Goal: Task Accomplishment & Management: Complete application form

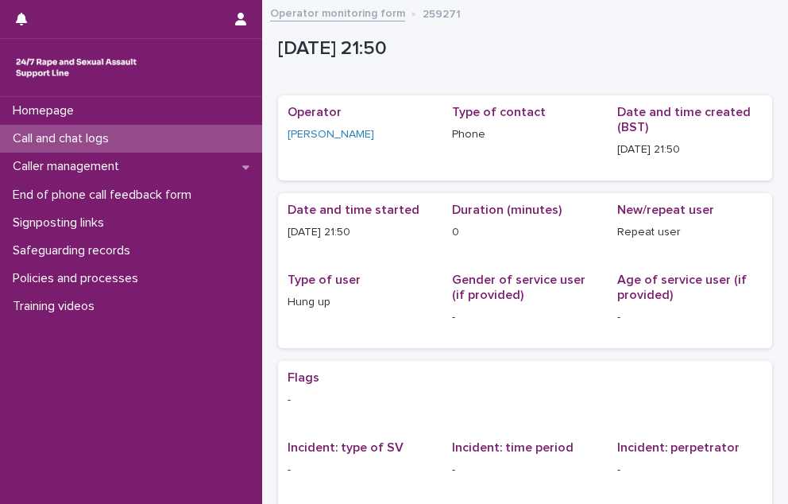
click at [86, 135] on p "Call and chat logs" at bounding box center [63, 138] width 115 height 15
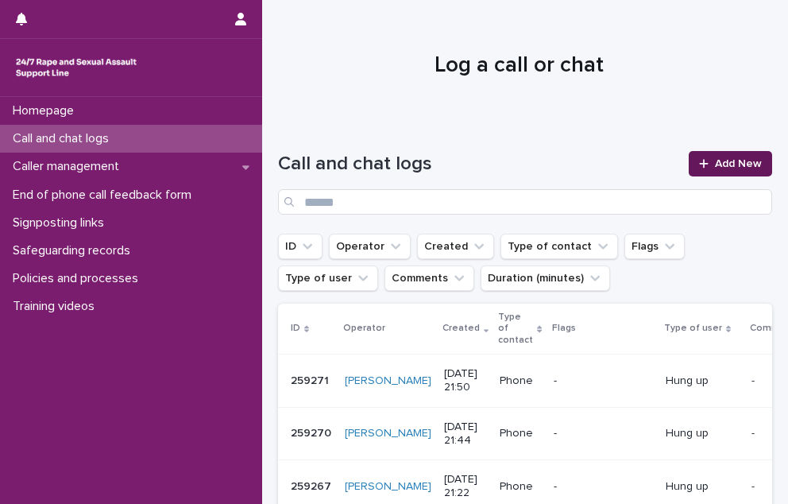
click at [704, 169] on link "Add New" at bounding box center [730, 163] width 83 height 25
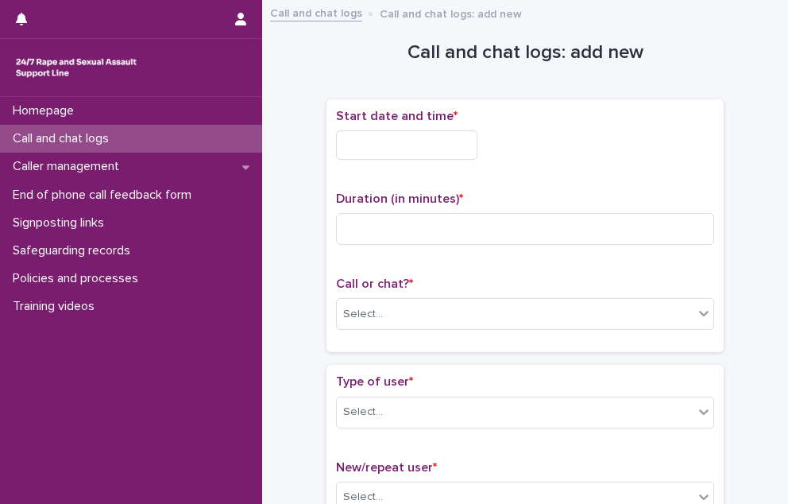
click at [459, 143] on input "text" at bounding box center [406, 144] width 141 height 29
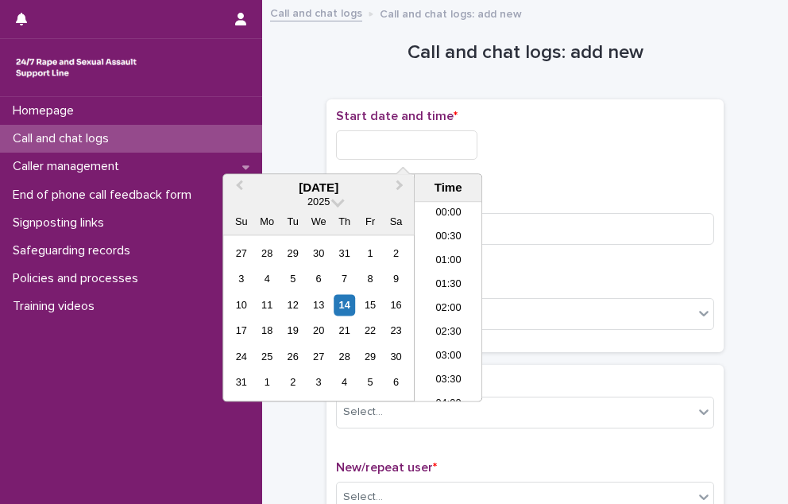
scroll to position [945, 0]
click at [437, 261] on li "21:00" at bounding box center [449, 271] width 68 height 24
click at [432, 149] on input "**********" at bounding box center [406, 144] width 141 height 29
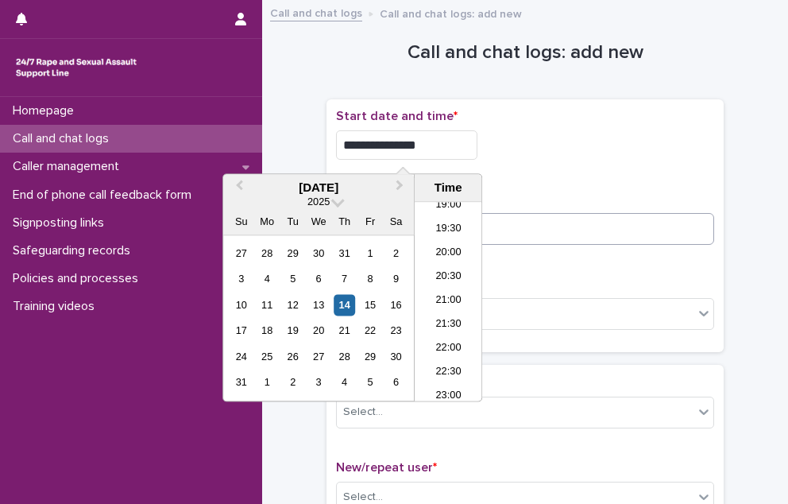
type input "**********"
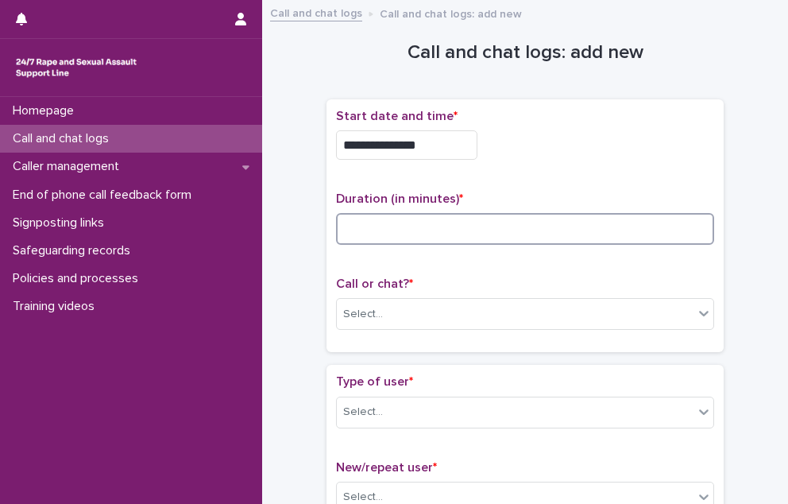
click at [633, 226] on input at bounding box center [525, 229] width 378 height 32
type input "**"
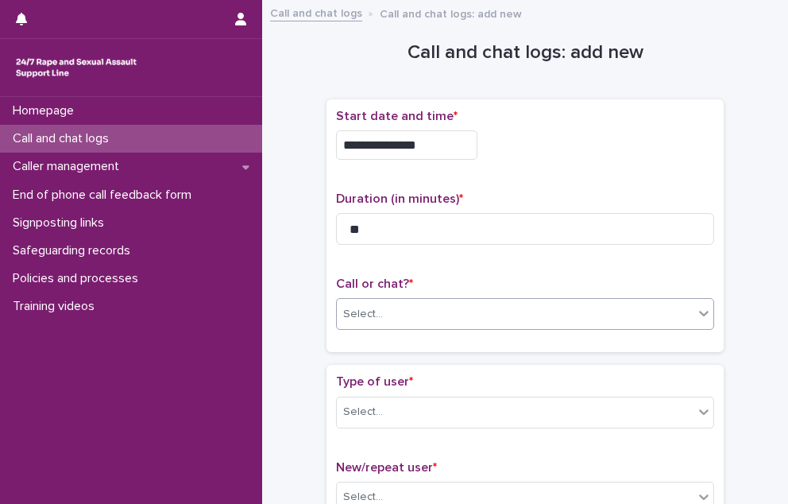
click at [460, 312] on div "Select..." at bounding box center [515, 314] width 357 height 26
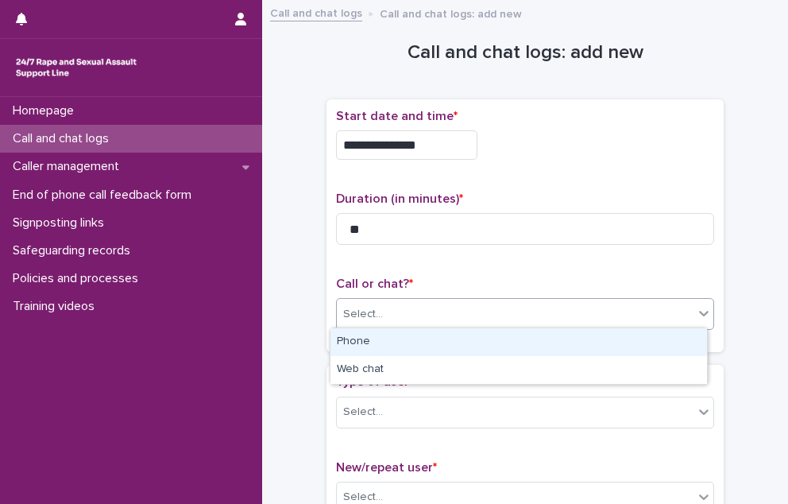
click at [424, 346] on div "Phone" at bounding box center [519, 342] width 377 height 28
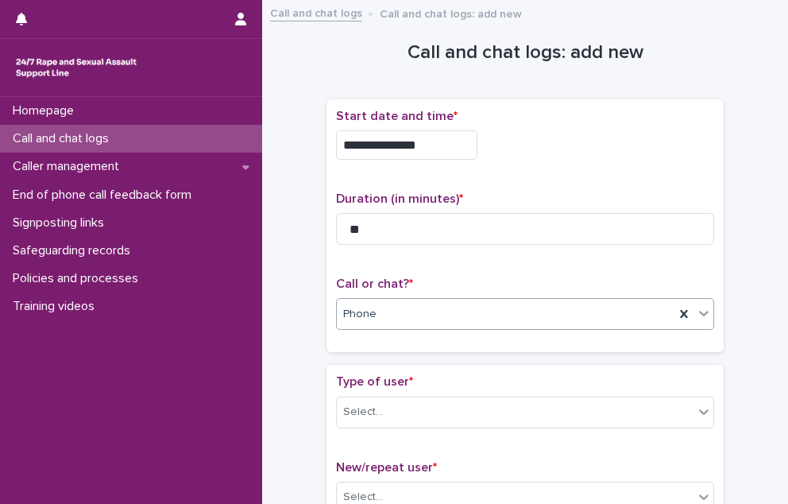
scroll to position [79, 0]
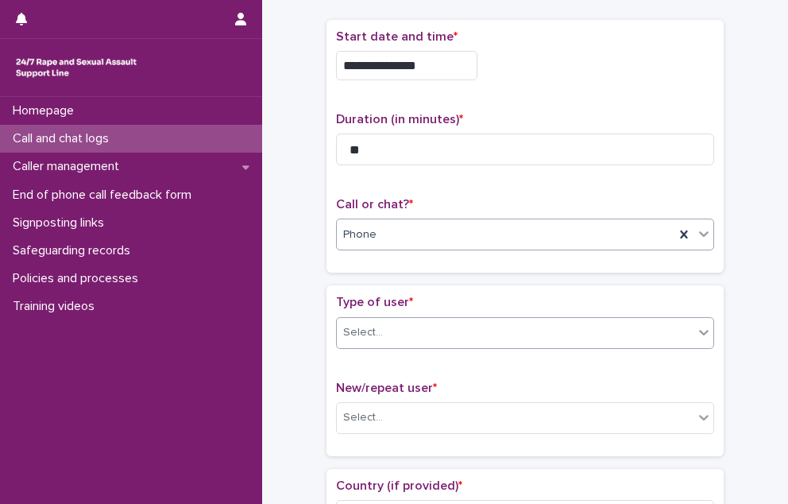
click at [412, 333] on div "Select..." at bounding box center [515, 332] width 357 height 26
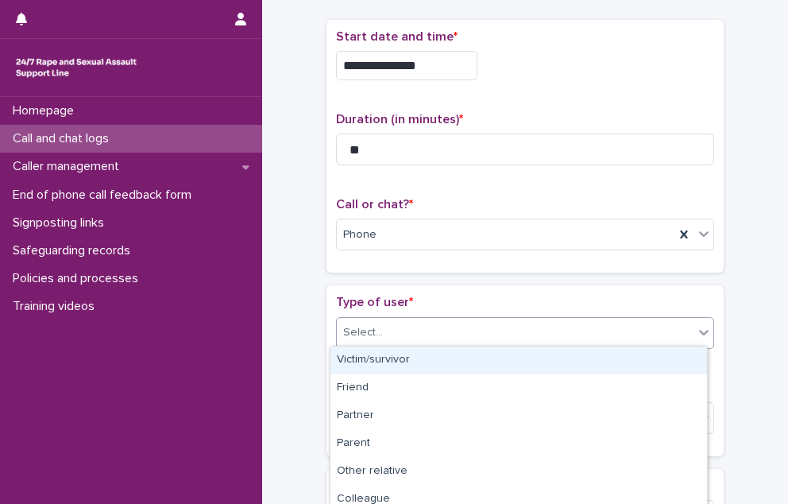
click at [393, 367] on div "Victim/survivor" at bounding box center [519, 360] width 377 height 28
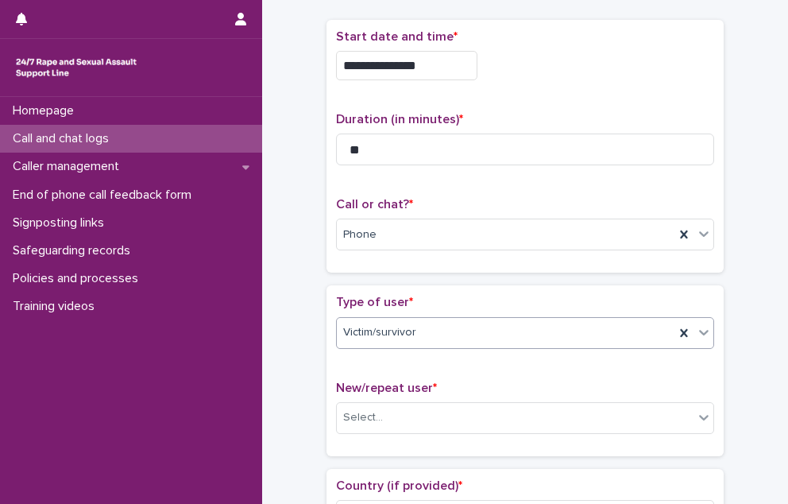
scroll to position [159, 0]
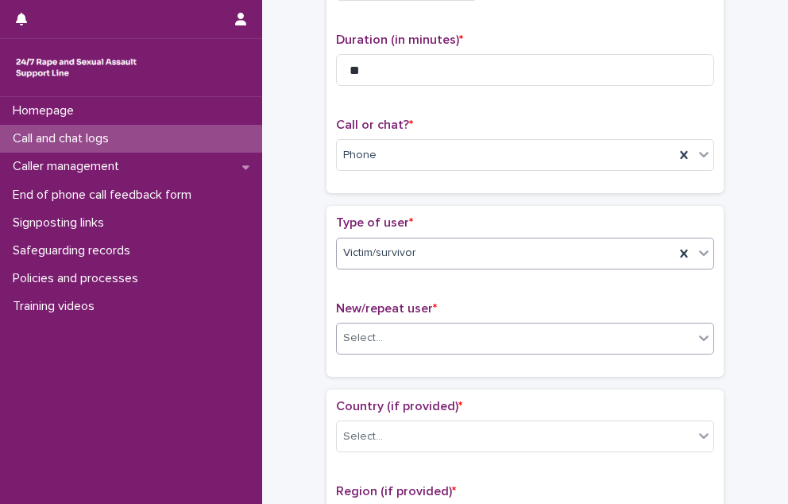
click at [392, 350] on div "Select..." at bounding box center [525, 339] width 378 height 32
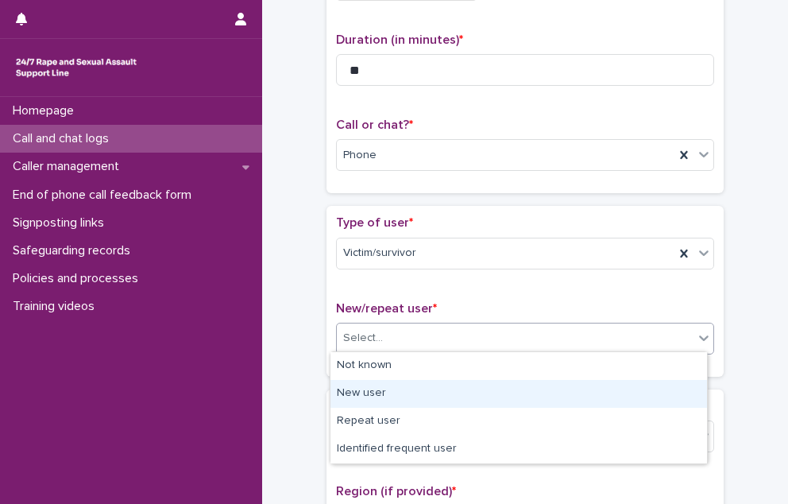
click at [372, 385] on div "New user" at bounding box center [519, 394] width 377 height 28
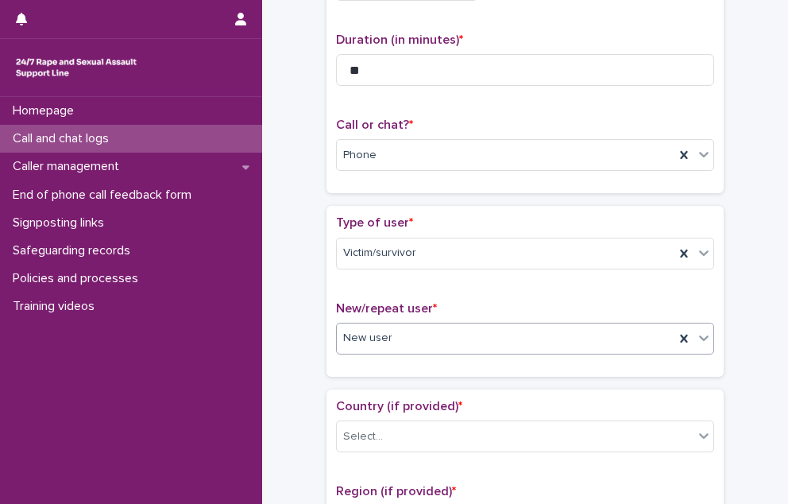
scroll to position [318, 0]
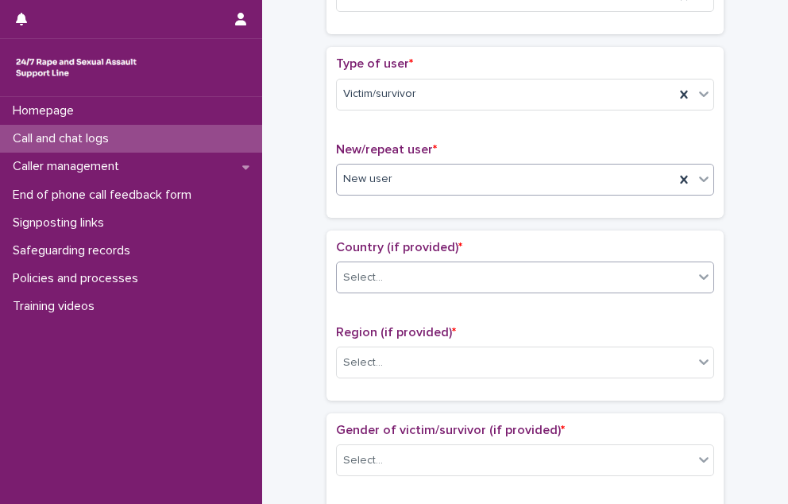
click at [368, 279] on div "Select..." at bounding box center [363, 277] width 40 height 17
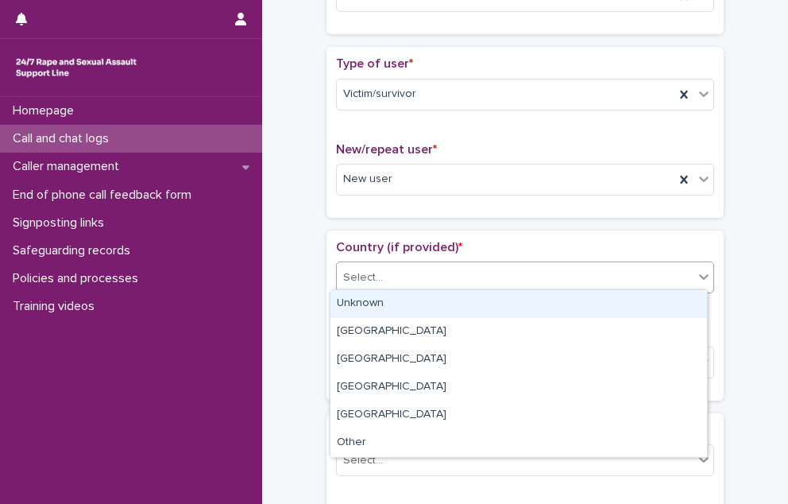
click at [368, 309] on div "Unknown" at bounding box center [519, 304] width 377 height 28
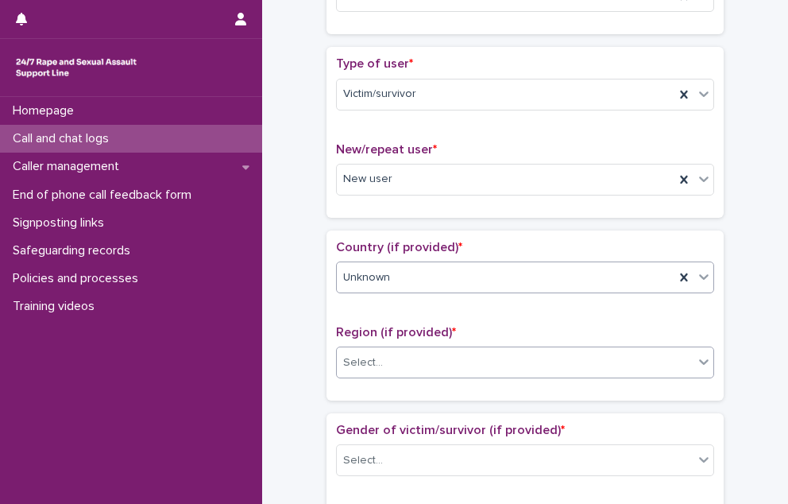
click at [366, 364] on div "Select..." at bounding box center [363, 362] width 40 height 17
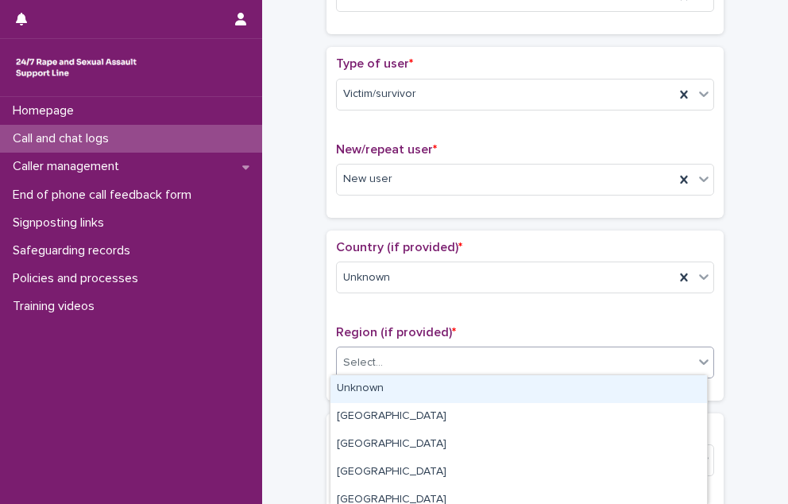
click at [356, 393] on div "Unknown" at bounding box center [519, 389] width 377 height 28
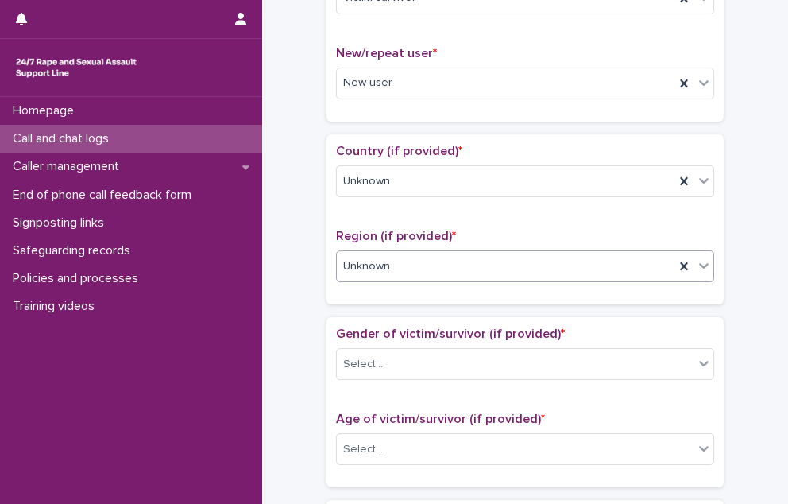
scroll to position [477, 0]
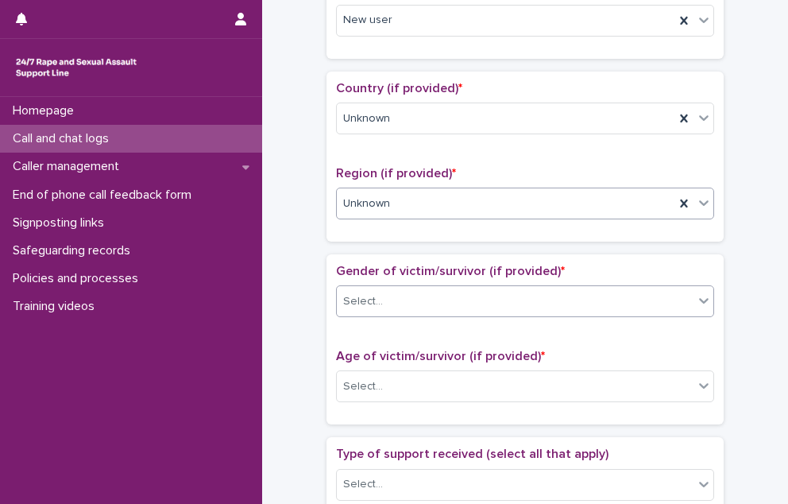
click at [362, 288] on div "Select..." at bounding box center [515, 301] width 357 height 26
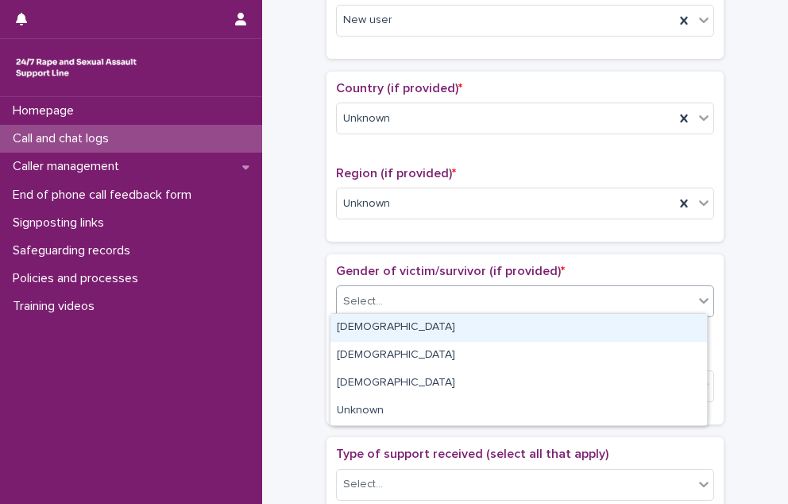
click at [356, 334] on div "[DEMOGRAPHIC_DATA]" at bounding box center [519, 328] width 377 height 28
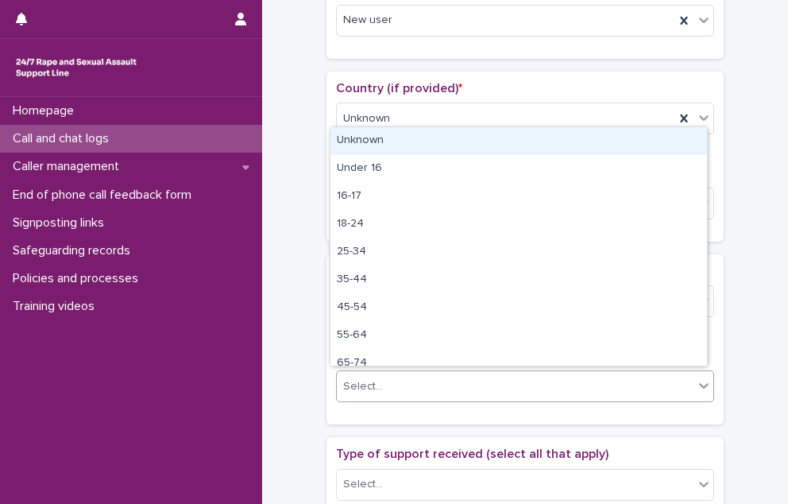
click at [354, 388] on div "Select..." at bounding box center [363, 386] width 40 height 17
click at [389, 139] on div "Unknown" at bounding box center [519, 141] width 377 height 28
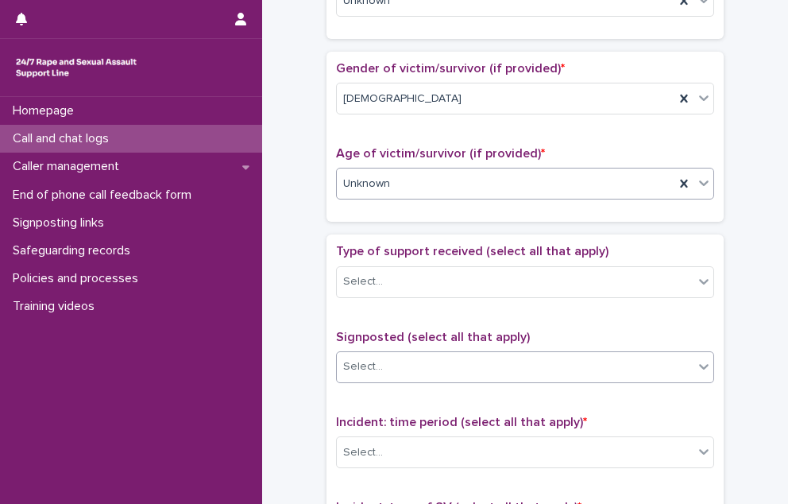
scroll to position [795, 0]
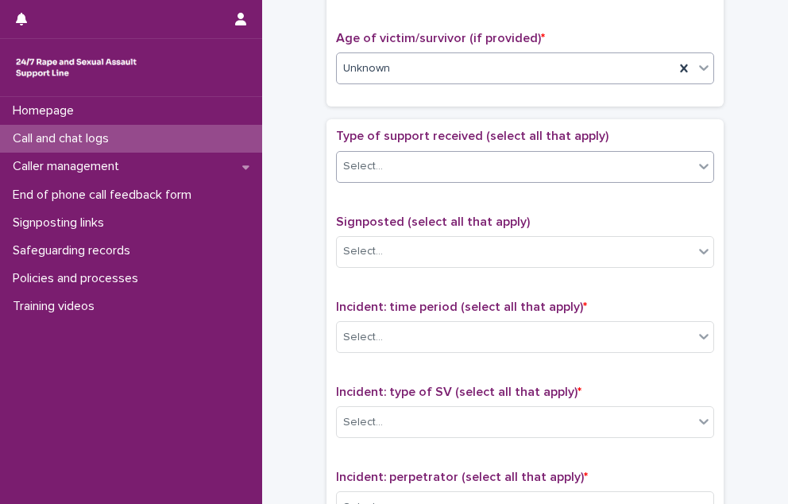
click at [359, 165] on div "Select..." at bounding box center [363, 166] width 40 height 17
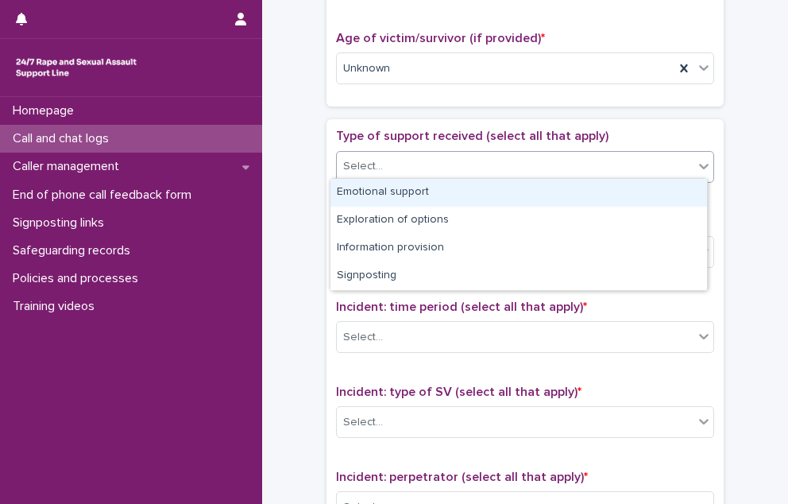
click at [356, 195] on div "Emotional support" at bounding box center [519, 193] width 377 height 28
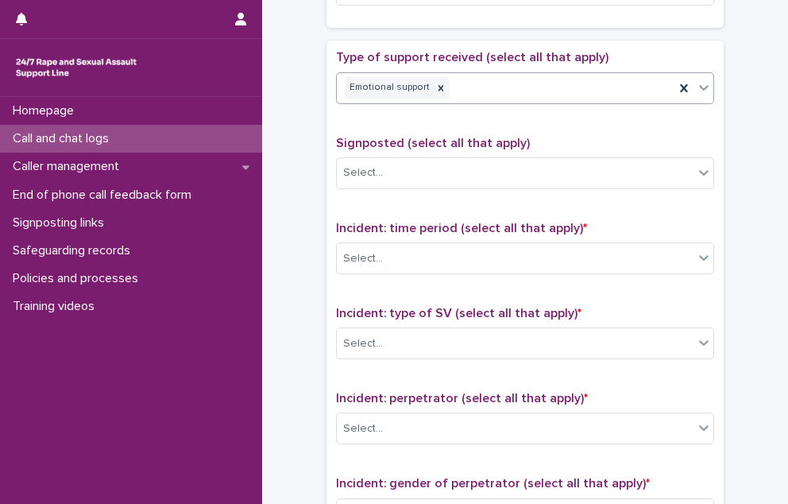
scroll to position [874, 0]
click at [464, 248] on div "Select..." at bounding box center [515, 258] width 357 height 26
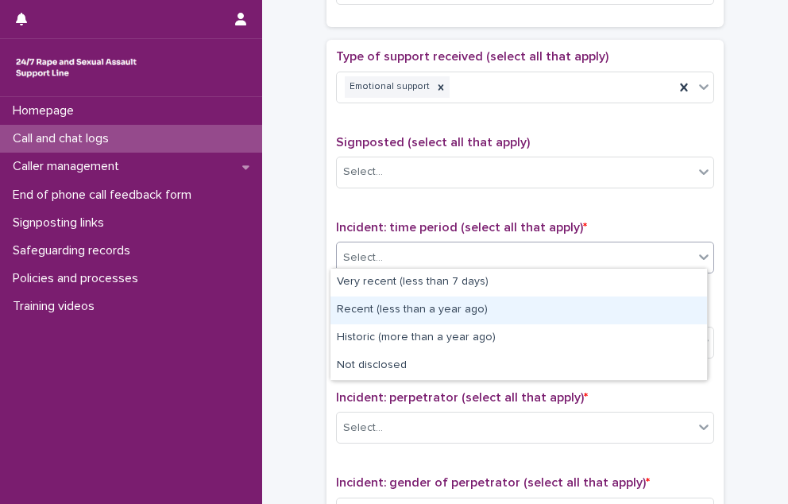
click at [447, 307] on div "Recent (less than a year ago)" at bounding box center [519, 310] width 377 height 28
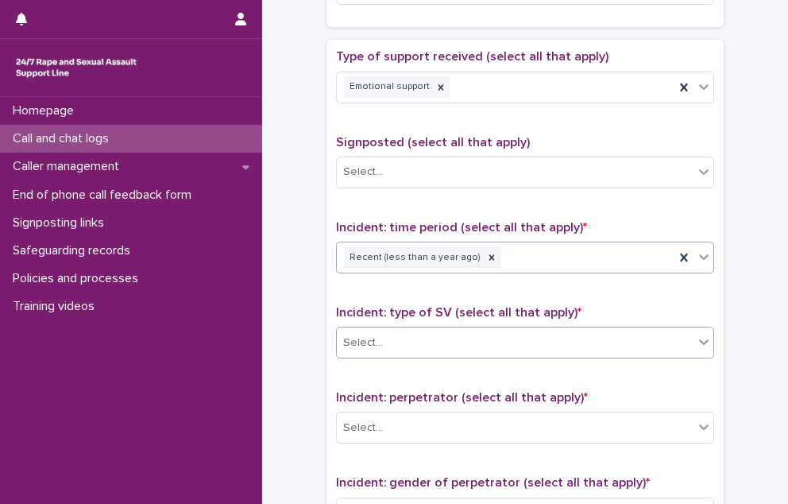
click at [455, 330] on div "Select..." at bounding box center [515, 343] width 357 height 26
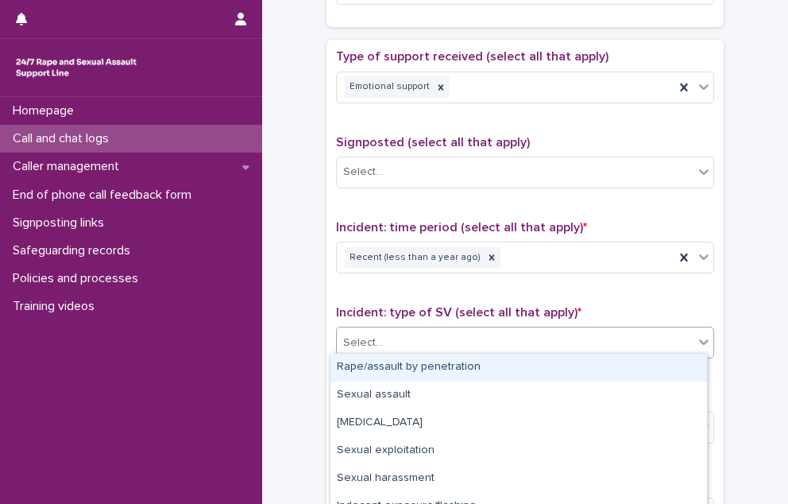
click at [448, 364] on div "Rape/assault by penetration" at bounding box center [519, 368] width 377 height 28
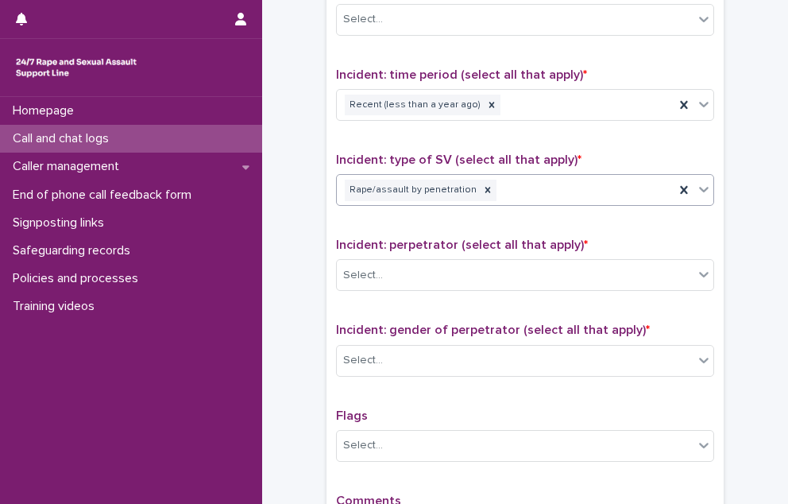
scroll to position [1033, 0]
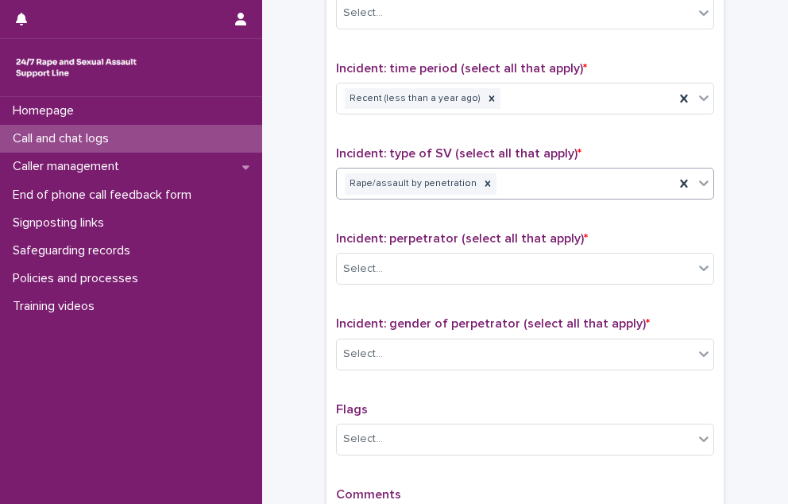
click at [422, 239] on span "Incident: perpetrator (select all that apply) *" at bounding box center [462, 238] width 252 height 13
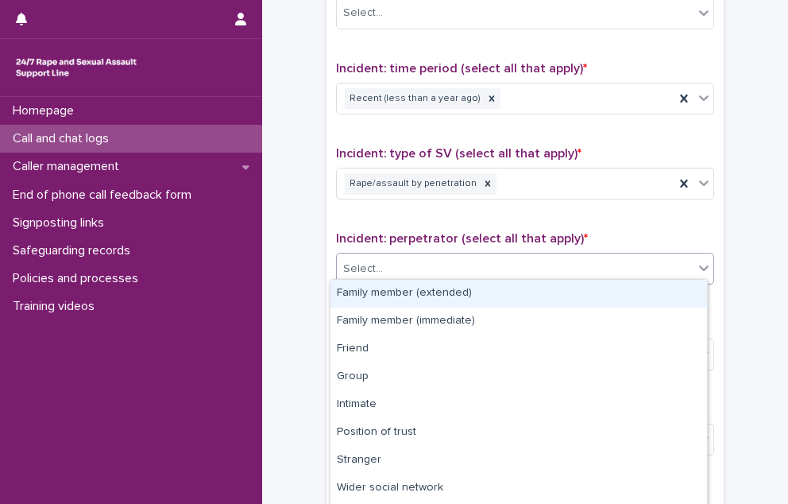
click at [423, 256] on div "Select..." at bounding box center [515, 269] width 357 height 26
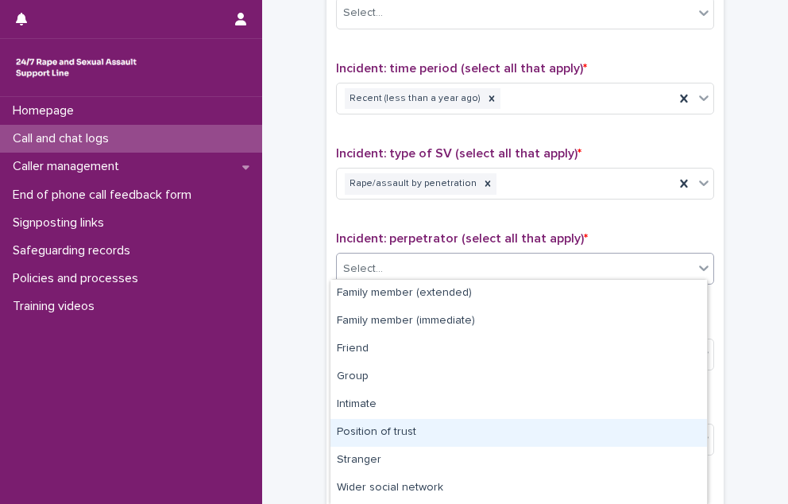
scroll to position [79, 0]
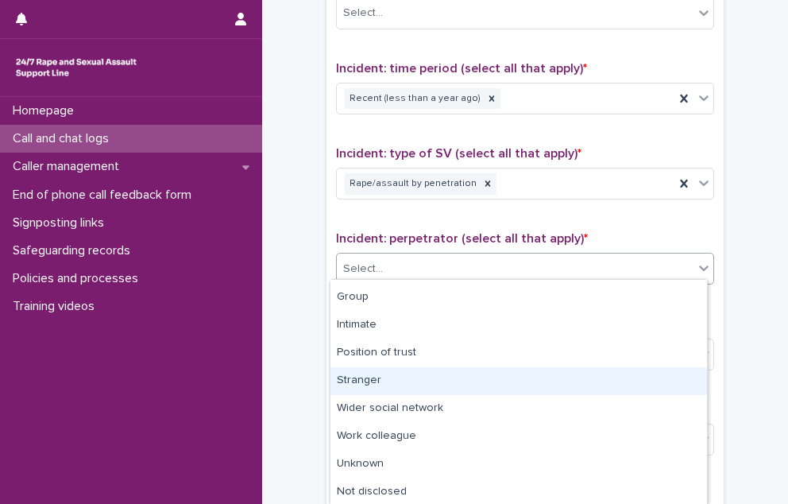
click at [397, 385] on div "Stranger" at bounding box center [519, 381] width 377 height 28
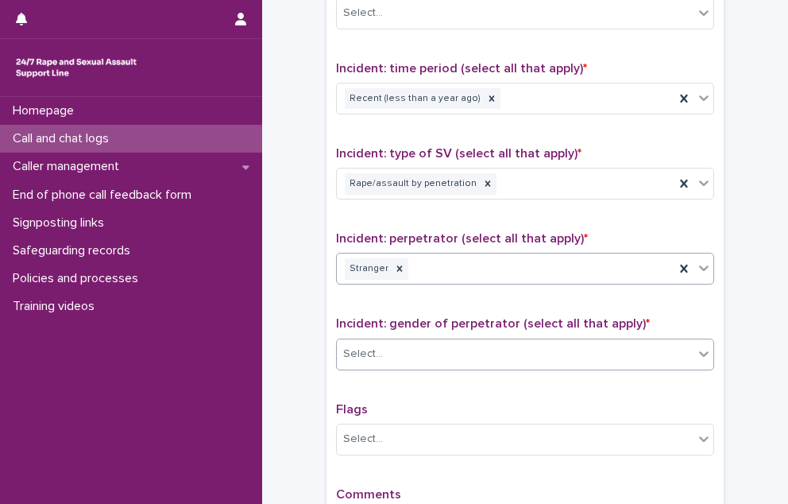
click at [398, 353] on div "Select..." at bounding box center [515, 354] width 357 height 26
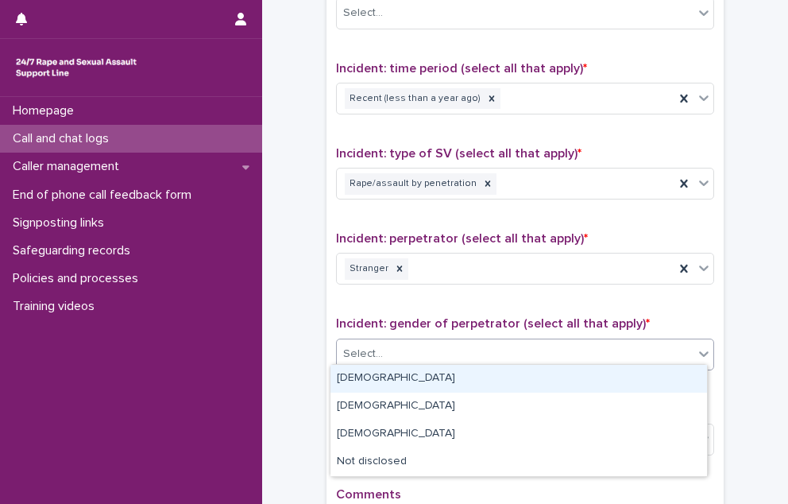
click at [401, 371] on div "[DEMOGRAPHIC_DATA]" at bounding box center [519, 379] width 377 height 28
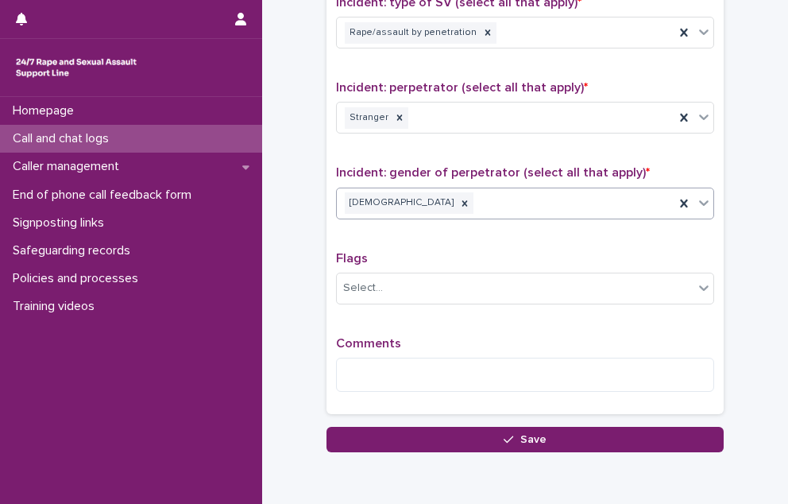
scroll to position [1192, 0]
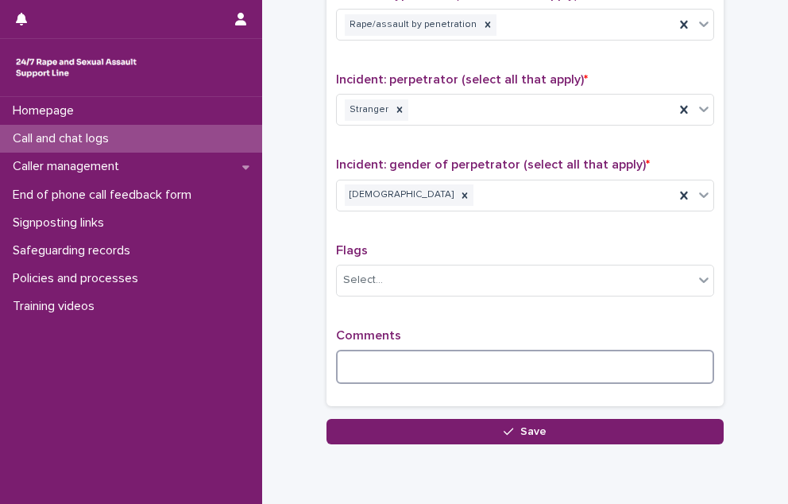
click at [396, 370] on textarea at bounding box center [525, 367] width 378 height 34
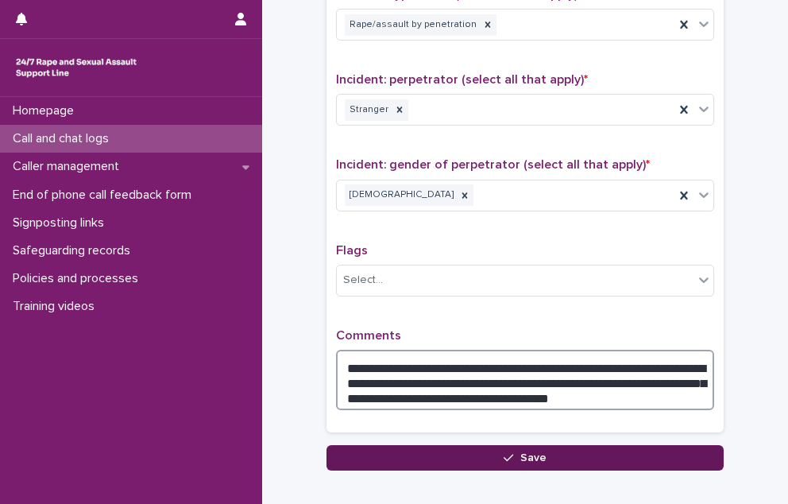
type textarea "**********"
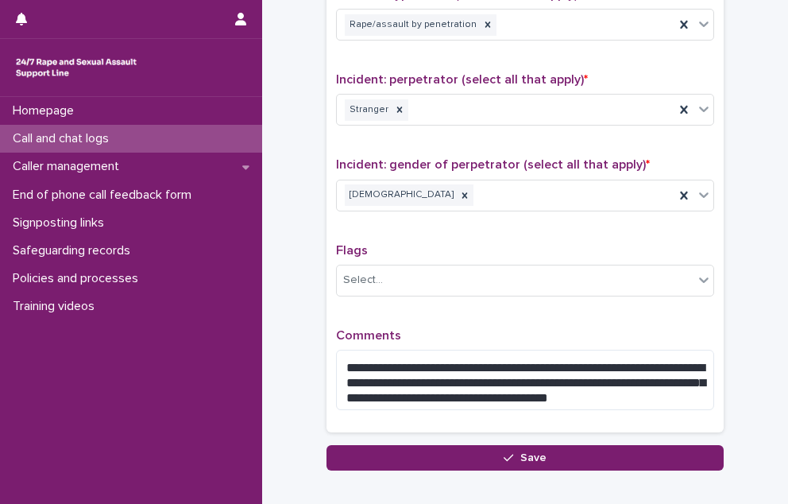
click at [617, 453] on button "Save" at bounding box center [525, 457] width 397 height 25
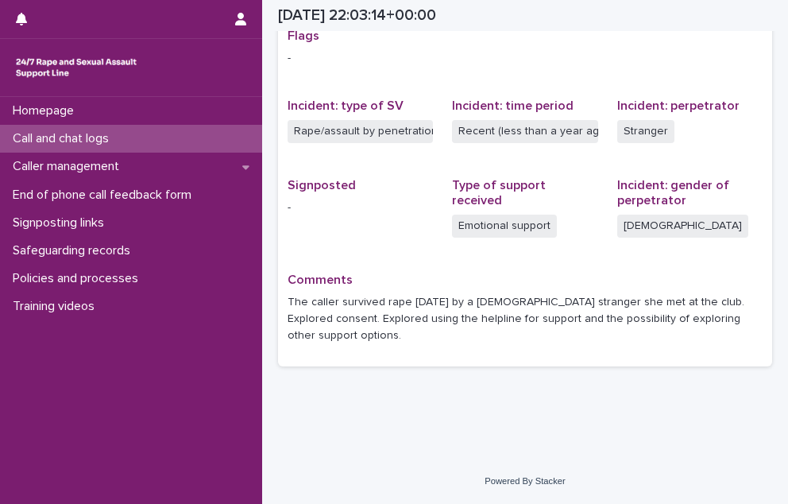
scroll to position [341, 0]
click at [79, 147] on div "Call and chat logs" at bounding box center [131, 139] width 262 height 28
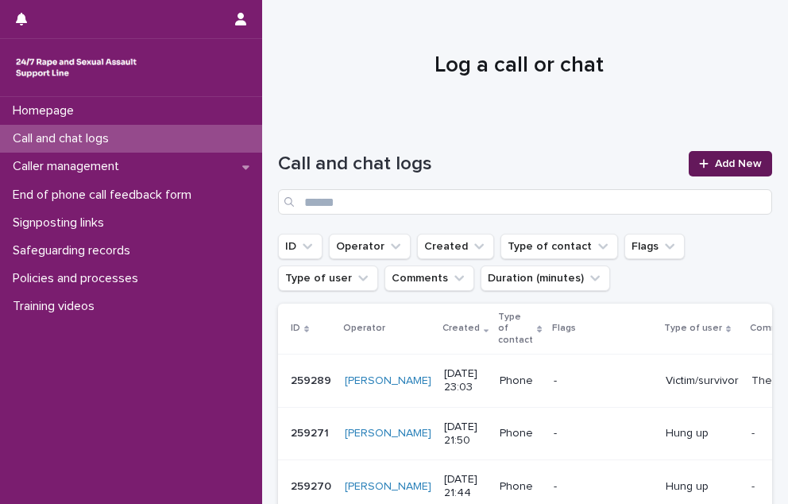
click at [695, 169] on link "Add New" at bounding box center [730, 163] width 83 height 25
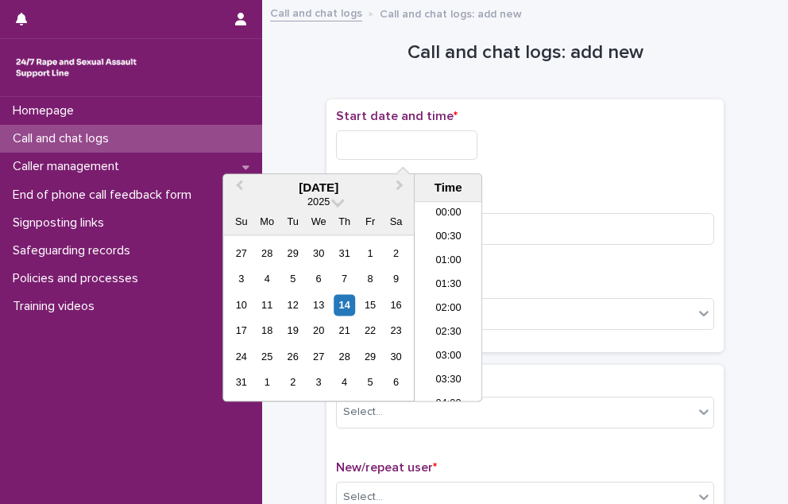
click at [451, 141] on input "text" at bounding box center [406, 144] width 141 height 29
click at [453, 368] on li "23:00" at bounding box center [449, 366] width 68 height 24
type input "**********"
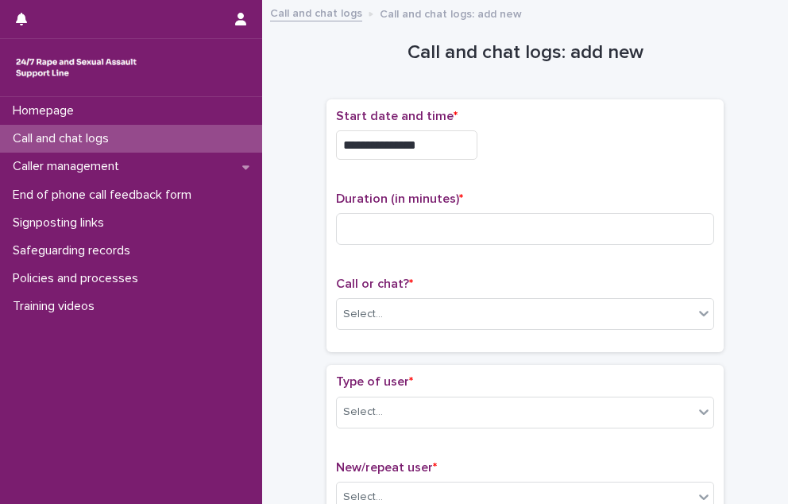
click at [413, 242] on div "Duration (in minutes) *" at bounding box center [525, 225] width 378 height 66
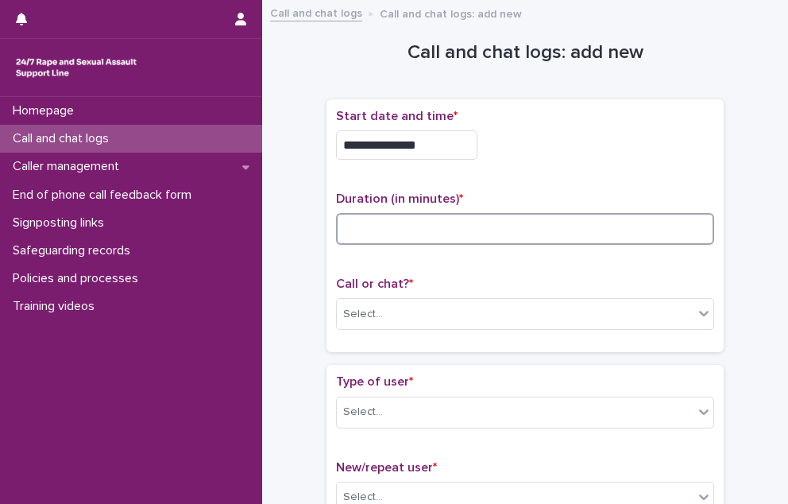
click at [413, 239] on input at bounding box center [525, 229] width 378 height 32
type input "*"
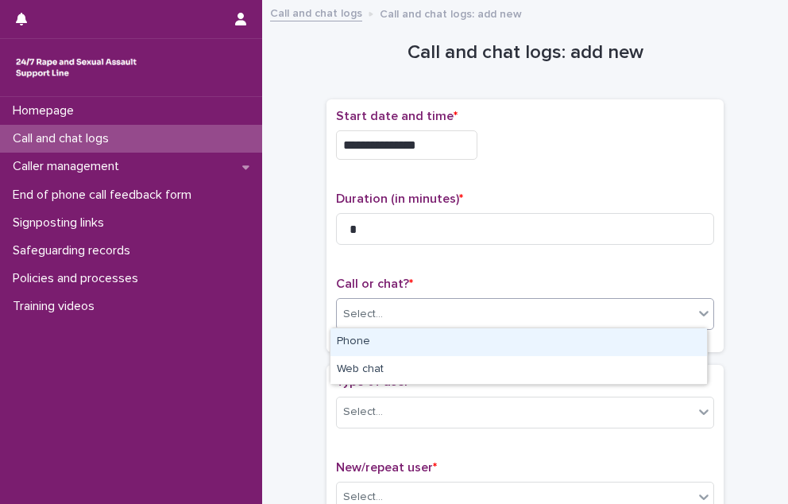
drag, startPoint x: 401, startPoint y: 319, endPoint x: 401, endPoint y: 335, distance: 16.7
click at [401, 319] on div "Select..." at bounding box center [515, 314] width 357 height 26
click at [404, 348] on div "Phone" at bounding box center [519, 342] width 377 height 28
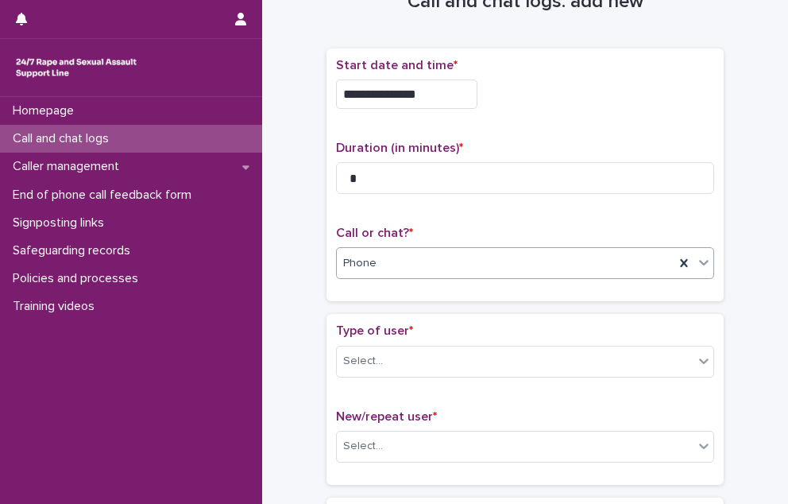
scroll to position [79, 0]
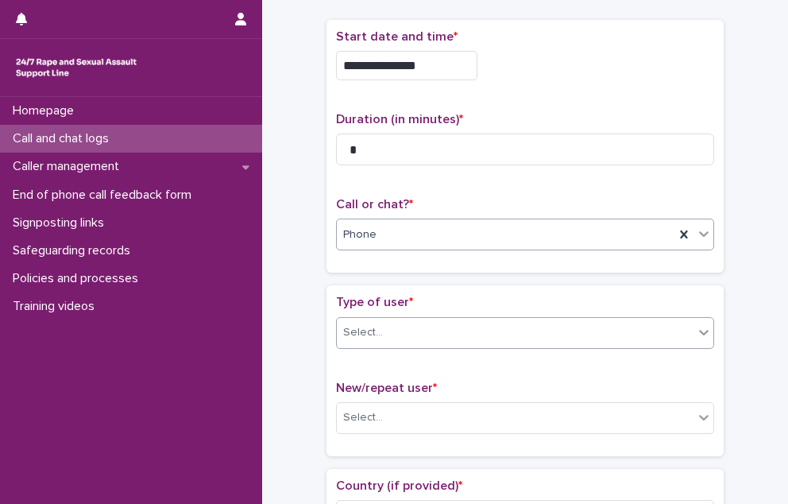
click at [382, 339] on div "Select..." at bounding box center [515, 332] width 357 height 26
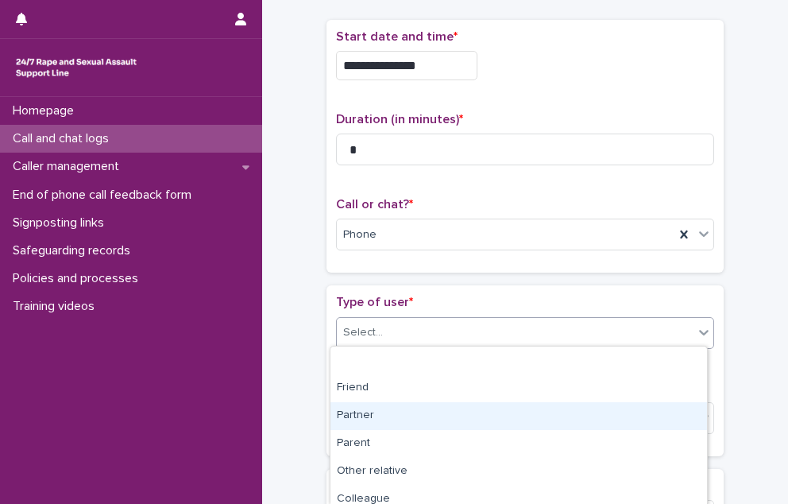
scroll to position [257, 0]
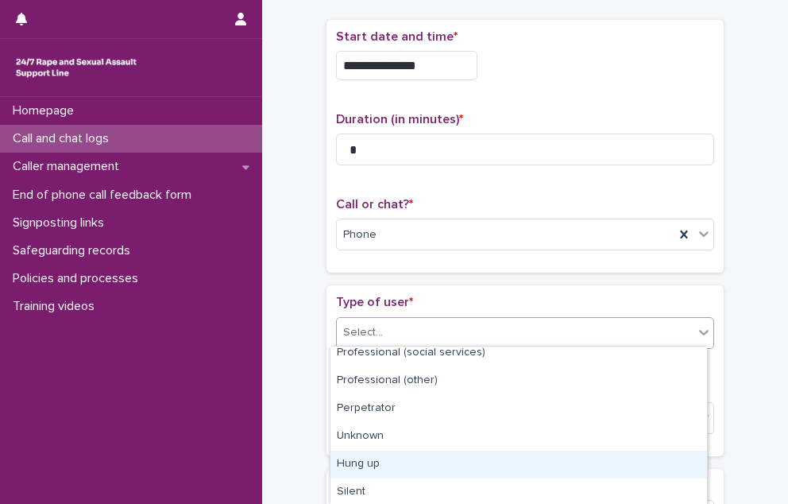
drag, startPoint x: 414, startPoint y: 428, endPoint x: 428, endPoint y: 474, distance: 47.3
click at [428, 474] on div "Hung up" at bounding box center [519, 465] width 377 height 28
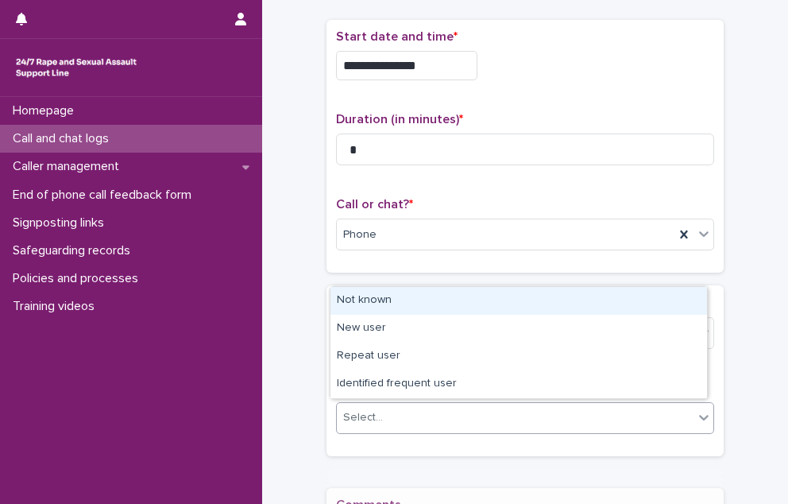
click at [406, 416] on div "Select..." at bounding box center [515, 417] width 357 height 26
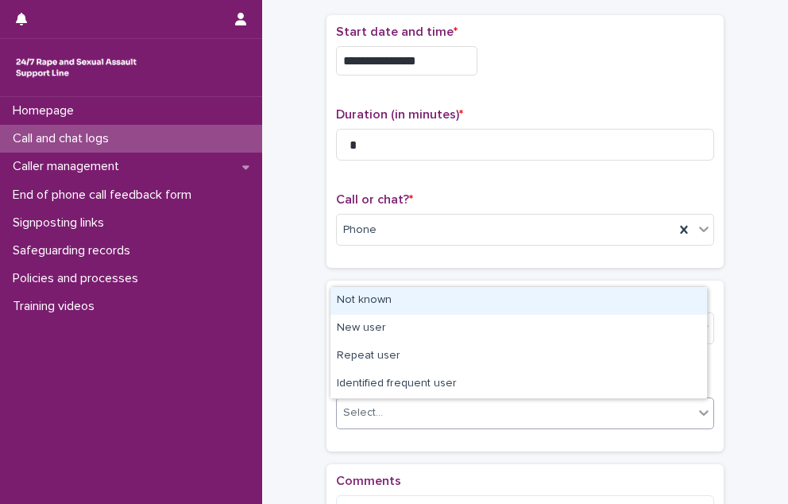
scroll to position [84, 0]
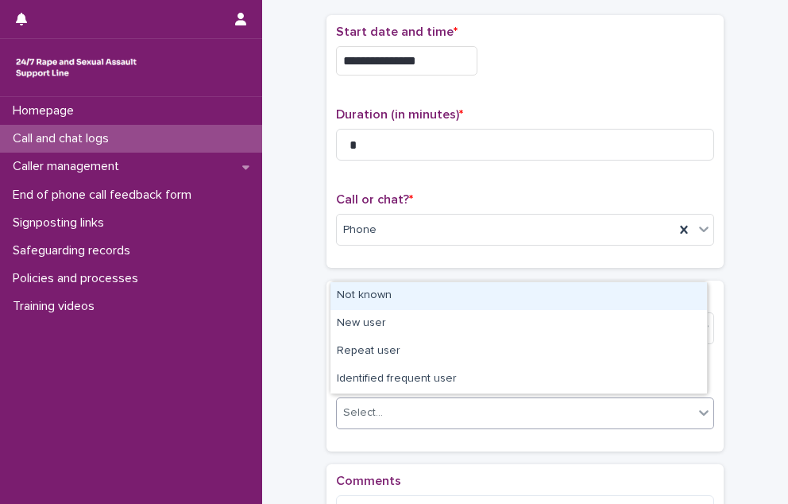
click at [406, 296] on div "Not known" at bounding box center [519, 296] width 377 height 28
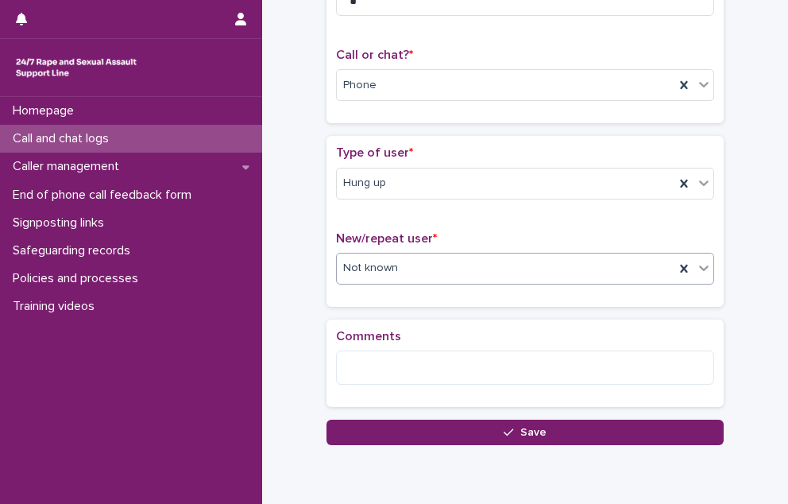
scroll to position [243, 0]
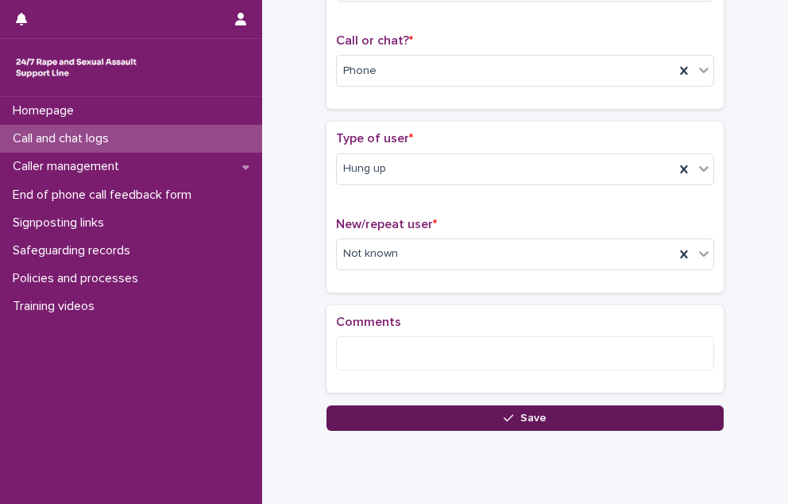
click at [444, 409] on button "Save" at bounding box center [525, 417] width 397 height 25
